Goal: Transaction & Acquisition: Purchase product/service

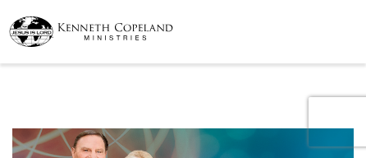
select select "OH"
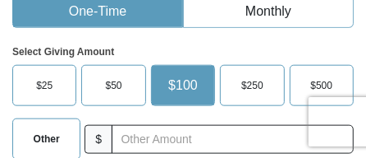
scroll to position [442, 0]
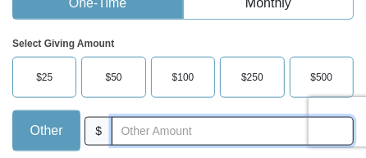
click at [140, 117] on input "text" at bounding box center [233, 131] width 242 height 29
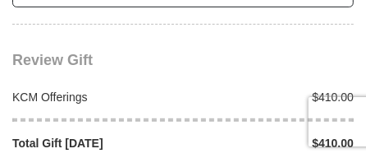
scroll to position [1721, 0]
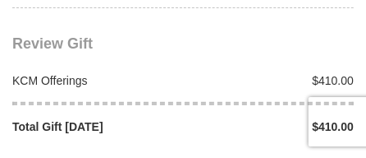
type input "410.00"
click at [68, 35] on span "Review Gift" at bounding box center [52, 43] width 81 height 16
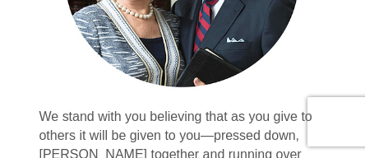
scroll to position [292, 0]
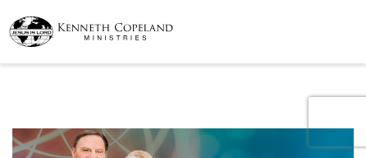
select select "OH"
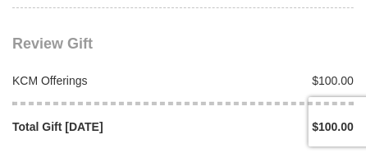
scroll to position [1721, 0]
